Goal: Information Seeking & Learning: Learn about a topic

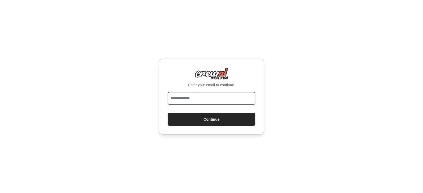
click at [213, 100] on input "email" at bounding box center [212, 98] width 88 height 13
type input "**********"
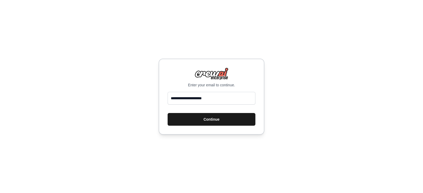
click at [215, 122] on button "Continue" at bounding box center [212, 119] width 88 height 13
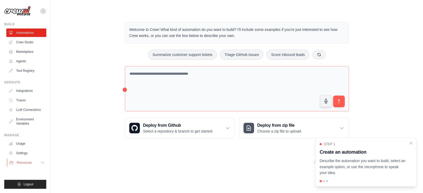
click at [28, 164] on span "Resources" at bounding box center [24, 163] width 15 height 4
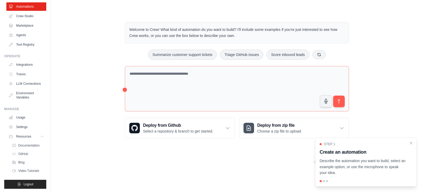
scroll to position [30, 0]
click at [33, 147] on span "Documentation" at bounding box center [29, 146] width 21 height 4
